Goal: Task Accomplishment & Management: Manage account settings

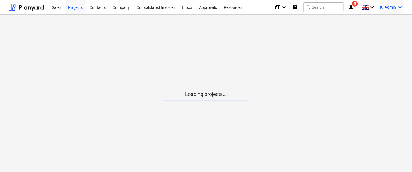
click at [391, 9] on span "K. Admin" at bounding box center [388, 7] width 16 height 5
click at [377, 25] on div "Settings" at bounding box center [386, 22] width 34 height 9
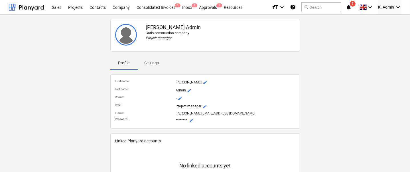
click at [189, 120] on button "mode_edit" at bounding box center [191, 120] width 7 height 7
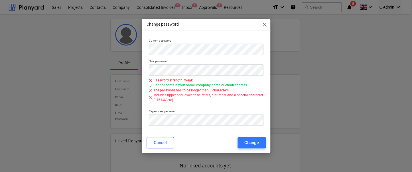
click at [171, 55] on div "Current password" at bounding box center [206, 47] width 119 height 21
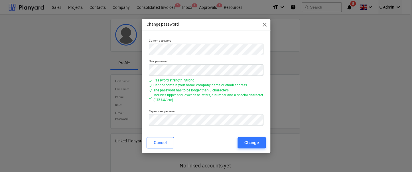
click at [241, 129] on div "Current password New password Password strength: Strong Cannot contain your nam…" at bounding box center [206, 85] width 128 height 96
click at [244, 141] on div "Change" at bounding box center [251, 142] width 15 height 7
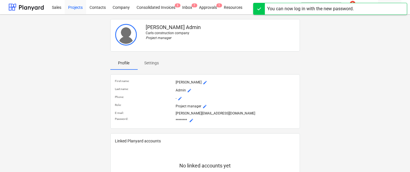
click at [70, 7] on div "Projects" at bounding box center [75, 7] width 21 height 15
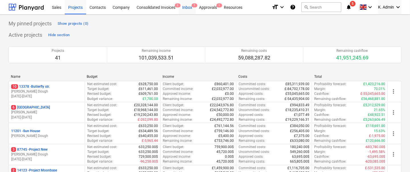
click at [192, 9] on div "Inbox 7" at bounding box center [187, 7] width 17 height 15
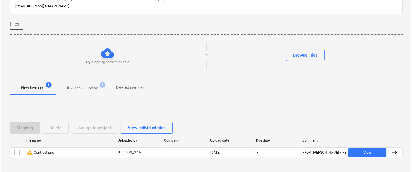
scroll to position [44, 0]
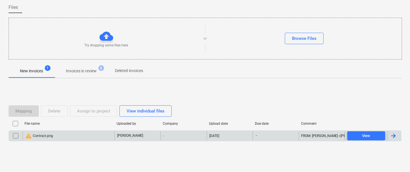
click at [17, 136] on input "checkbox" at bounding box center [15, 135] width 9 height 9
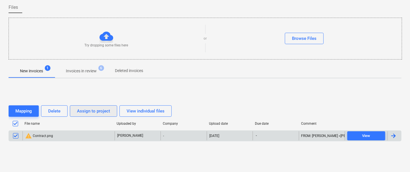
click at [82, 110] on div "Assign to project" at bounding box center [93, 111] width 33 height 7
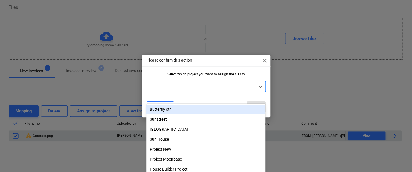
click at [175, 87] on div at bounding box center [201, 87] width 102 height 6
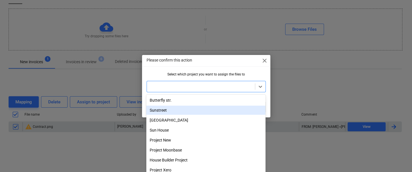
click at [171, 109] on div "Sunstreet" at bounding box center [205, 110] width 119 height 9
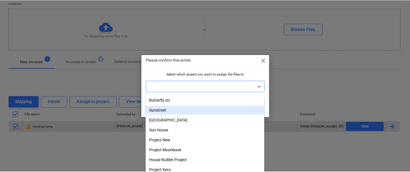
scroll to position [49, 0]
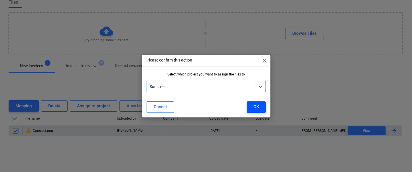
click at [254, 108] on div "OK" at bounding box center [256, 106] width 5 height 7
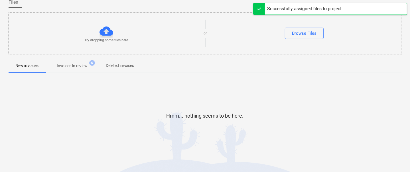
scroll to position [0, 0]
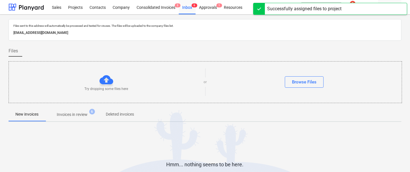
click at [78, 120] on button "Invoices in review 6" at bounding box center [72, 115] width 54 height 14
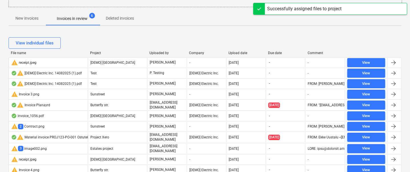
scroll to position [96, 0]
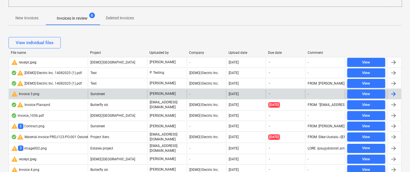
click at [71, 91] on div "warning Invoice 3.png" at bounding box center [48, 94] width 79 height 9
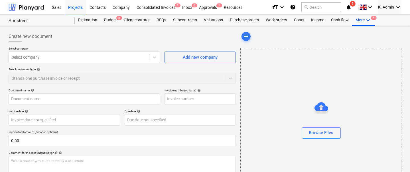
scroll to position [3, 0]
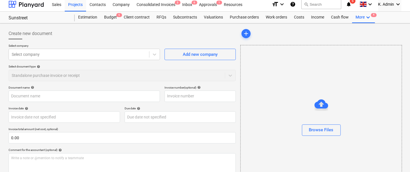
type input "Invoice 3.png"
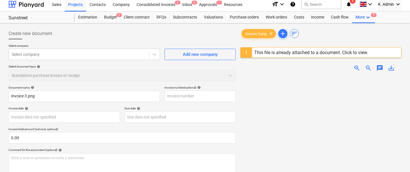
click at [378, 28] on div "Invoice 3.png clear add sort" at bounding box center [320, 33] width 161 height 11
click at [370, 19] on div "More keyboard_arrow_down 4" at bounding box center [363, 17] width 23 height 11
click at [355, 33] on div "Files 4" at bounding box center [357, 31] width 27 height 5
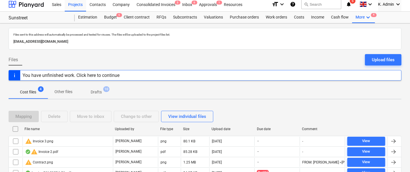
scroll to position [29, 0]
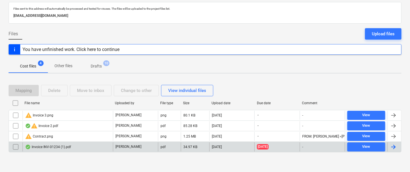
click at [17, 145] on input "checkbox" at bounding box center [15, 147] width 9 height 9
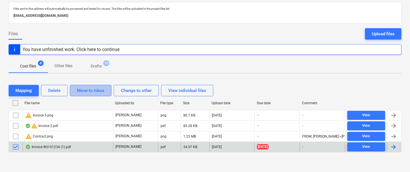
click at [93, 89] on div "Move to inbox" at bounding box center [90, 90] width 27 height 7
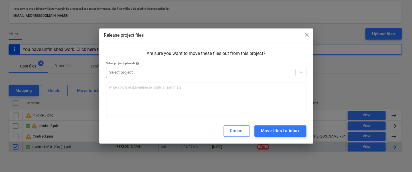
click at [127, 70] on div at bounding box center [200, 73] width 183 height 6
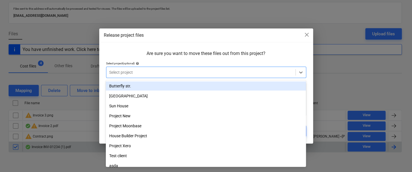
click at [126, 87] on div "Butterfly str." at bounding box center [206, 86] width 200 height 9
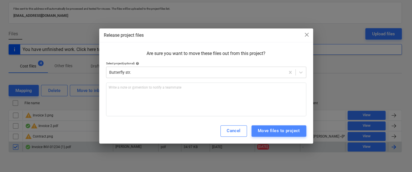
click at [279, 136] on button "Move files to project" at bounding box center [279, 130] width 55 height 11
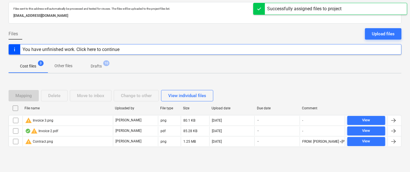
scroll to position [0, 0]
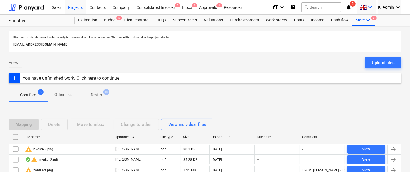
click at [366, 14] on div "keyboard_arrow_down" at bounding box center [367, 7] width 14 height 14
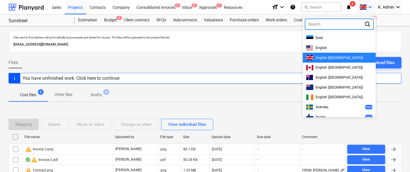
click at [293, 40] on div at bounding box center [205, 86] width 410 height 172
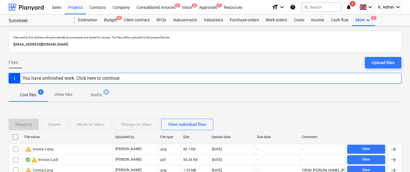
click at [362, 16] on div "More keyboard_arrow_down 3" at bounding box center [363, 20] width 23 height 11
drag, startPoint x: 354, startPoint y: 40, endPoint x: 324, endPoint y: 31, distance: 31.4
click at [352, 26] on div "More keyboard_arrow_down 3 Search Files 3 Analytics" at bounding box center [363, 20] width 23 height 11
click at [324, 31] on div at bounding box center [205, 86] width 410 height 172
click at [74, 9] on div "Projects" at bounding box center [75, 7] width 21 height 15
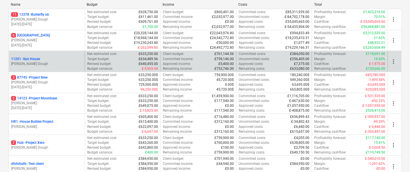
scroll to position [72, 0]
click at [52, 53] on div "11201 - Sun House J. Dough" at bounding box center [47, 61] width 76 height 20
click at [65, 54] on div "11201 - Sun House J. Dough" at bounding box center [47, 61] width 76 height 20
click at [42, 58] on div "11201 - [GEOGRAPHIC_DATA]" at bounding box center [46, 58] width 71 height 5
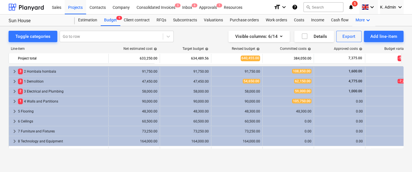
click at [356, 21] on div "More keyboard_arrow_down" at bounding box center [363, 20] width 23 height 11
click at [352, 31] on div "Files" at bounding box center [358, 33] width 34 height 9
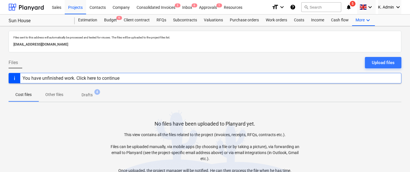
scroll to position [42, 0]
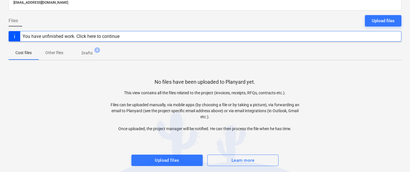
click at [178, 166] on div "Files sent to this address will automatically be processed and tested for virus…" at bounding box center [205, 79] width 410 height 191
click at [177, 159] on div "Upload files" at bounding box center [167, 160] width 24 height 7
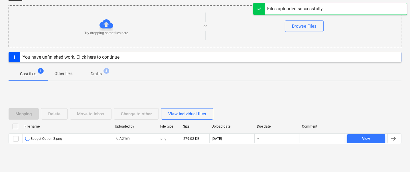
scroll to position [68, 0]
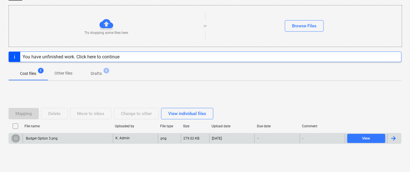
click at [16, 138] on input "checkbox" at bounding box center [15, 138] width 9 height 9
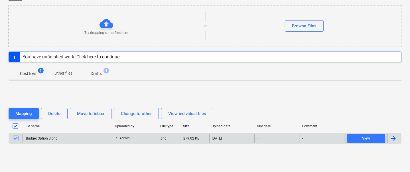
click at [15, 141] on input "checkbox" at bounding box center [15, 138] width 9 height 9
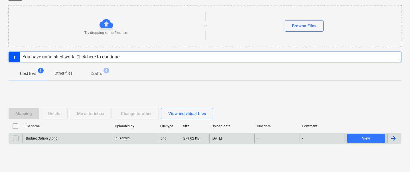
click at [37, 134] on div "Budget Option 3.png" at bounding box center [68, 138] width 90 height 9
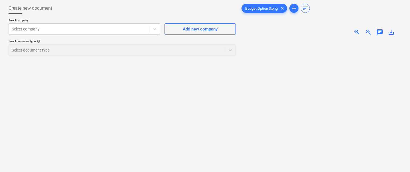
scroll to position [15, 0]
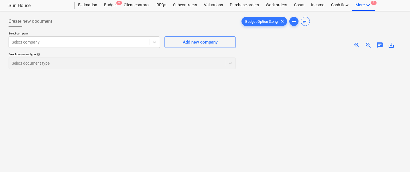
click at [73, 36] on p "Select company" at bounding box center [84, 34] width 151 height 5
click at [72, 40] on div at bounding box center [79, 42] width 135 height 6
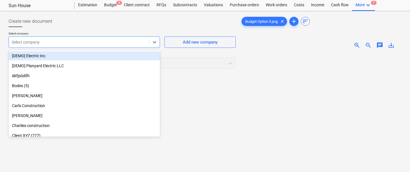
click at [62, 55] on div "[DEMO] Electric Inc." at bounding box center [84, 55] width 151 height 9
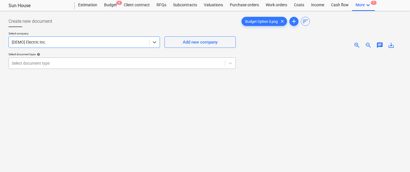
click at [62, 61] on div at bounding box center [117, 63] width 210 height 6
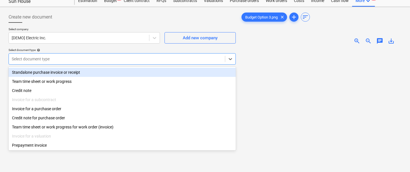
scroll to position [20, 0]
click at [60, 69] on div "Standalone purchase invoice or receipt" at bounding box center [122, 71] width 227 height 9
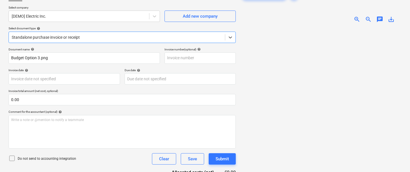
scroll to position [42, 0]
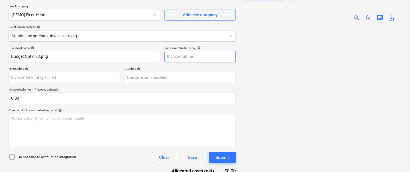
click at [177, 60] on input "text" at bounding box center [200, 56] width 71 height 11
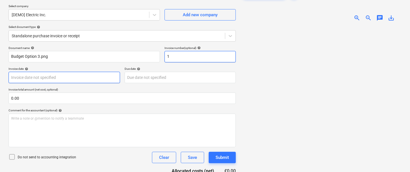
type input "1"
click at [86, 80] on body "Sales Projects Contacts Company Consolidated Invoices 3 Inbox 6 Approvals 1 Res…" at bounding box center [205, 44] width 410 height 172
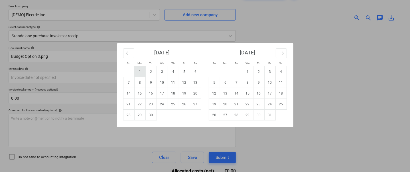
click at [137, 69] on td "1" at bounding box center [139, 71] width 11 height 11
type input "[DATE]"
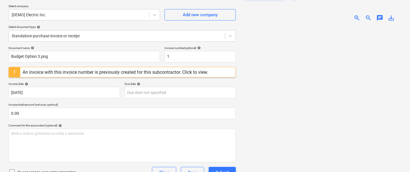
click at [152, 70] on div "An invoice with this invoice number is previously created for this subcontracto…" at bounding box center [116, 72] width 186 height 5
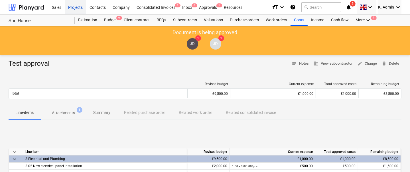
scroll to position [42, 0]
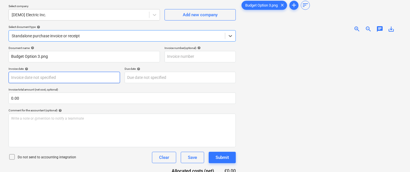
click at [109, 74] on body "Sales Projects Contacts Company Consolidated Invoices 3 Inbox 6 Approvals 1 Res…" at bounding box center [205, 44] width 410 height 172
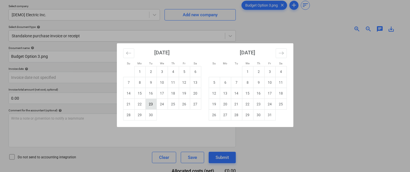
click at [150, 104] on td "23" at bounding box center [150, 104] width 11 height 11
type input "[DATE]"
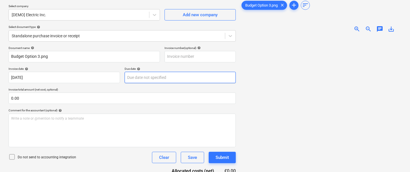
click at [153, 82] on body "Sales Projects Contacts Company Consolidated Invoices 3 Inbox 6 Approvals 1 Res…" at bounding box center [205, 44] width 410 height 172
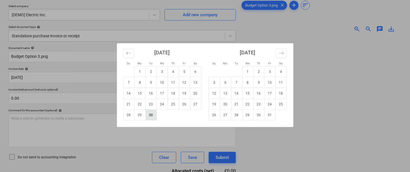
click at [155, 115] on td "30" at bounding box center [150, 115] width 11 height 11
type input "[DATE]"
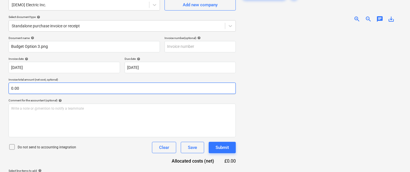
scroll to position [53, 0]
click at [123, 92] on input "text" at bounding box center [122, 87] width 227 height 11
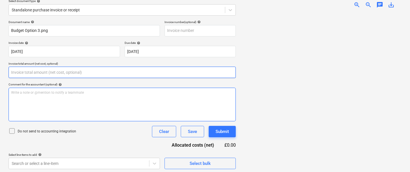
scroll to position [70, 0]
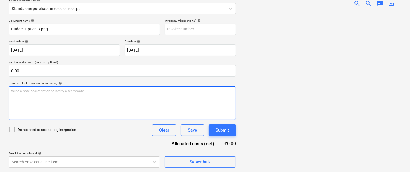
type input "0.00"
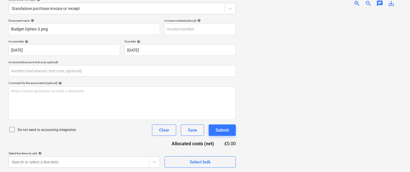
type input "0.00"
click at [148, 154] on div "Select line-items to add help" at bounding box center [84, 154] width 151 height 4
click at [146, 102] on body "Sales Projects Contacts Company Consolidated Invoices 3 Inbox 6 Approvals 1 Res…" at bounding box center [205, 16] width 410 height 172
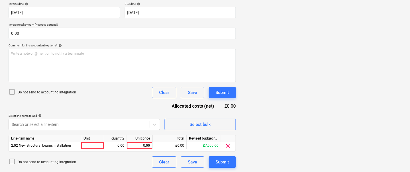
click at [139, 154] on div "Document name help Budget Option 3.png Invoice number (optional) help Invoice d…" at bounding box center [122, 74] width 227 height 187
click at [140, 147] on div "0.00" at bounding box center [139, 145] width 21 height 7
type input "5"
click at [125, 102] on div "Document name help Budget Option 3.png Invoice number (optional) help Invoice d…" at bounding box center [122, 74] width 227 height 187
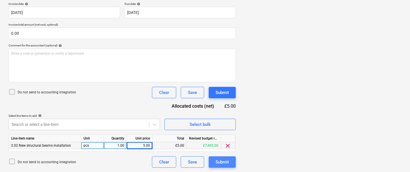
click at [219, 163] on div "Submit" at bounding box center [222, 162] width 13 height 7
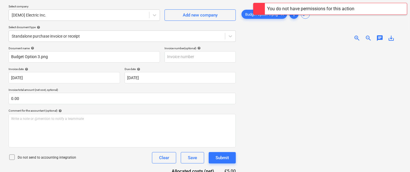
scroll to position [0, 0]
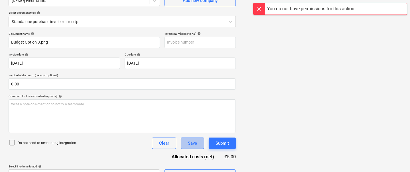
click at [193, 144] on div "Save" at bounding box center [192, 143] width 9 height 7
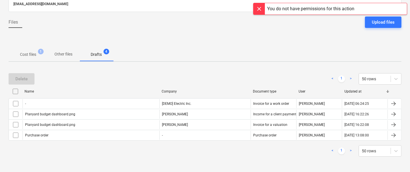
click at [30, 55] on p "Cost files" at bounding box center [28, 55] width 16 height 6
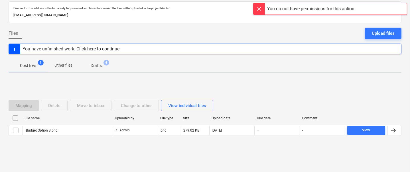
scroll to position [29, 0]
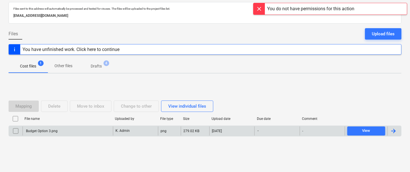
click at [16, 128] on input "checkbox" at bounding box center [15, 131] width 9 height 9
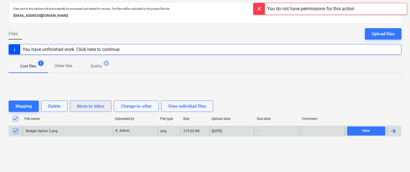
click at [96, 106] on div "Move to inbox" at bounding box center [90, 106] width 27 height 7
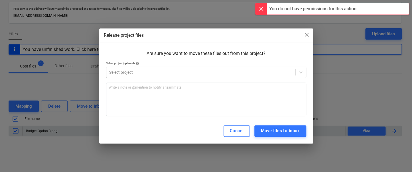
click at [130, 81] on div at bounding box center [206, 80] width 200 height 5
click at [131, 73] on div at bounding box center [200, 73] width 183 height 6
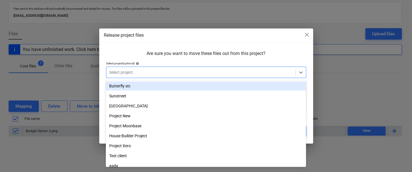
click at [131, 86] on div "Butterfly str." at bounding box center [206, 86] width 200 height 9
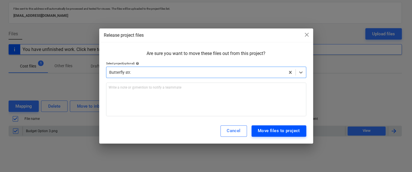
click at [271, 129] on div "Move files to project" at bounding box center [279, 130] width 42 height 7
